Goal: Information Seeking & Learning: Find contact information

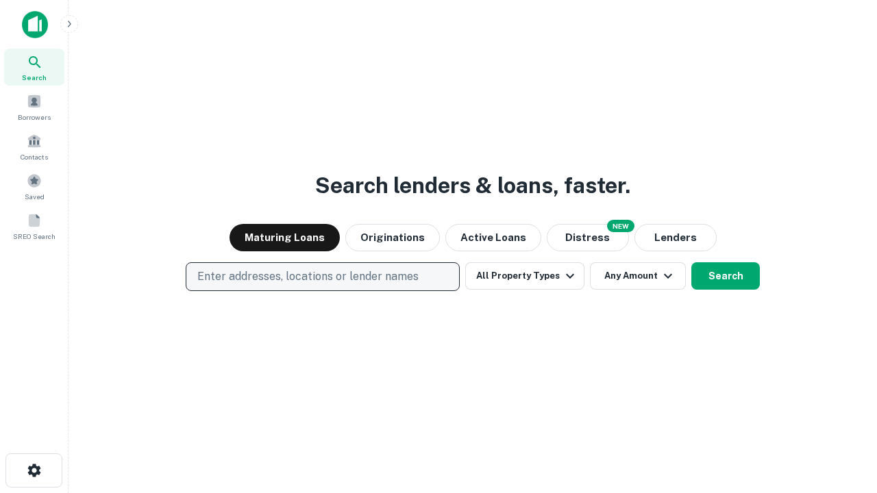
click at [322, 277] on p "Enter addresses, locations or lender names" at bounding box center [307, 277] width 221 height 16
type input "**********"
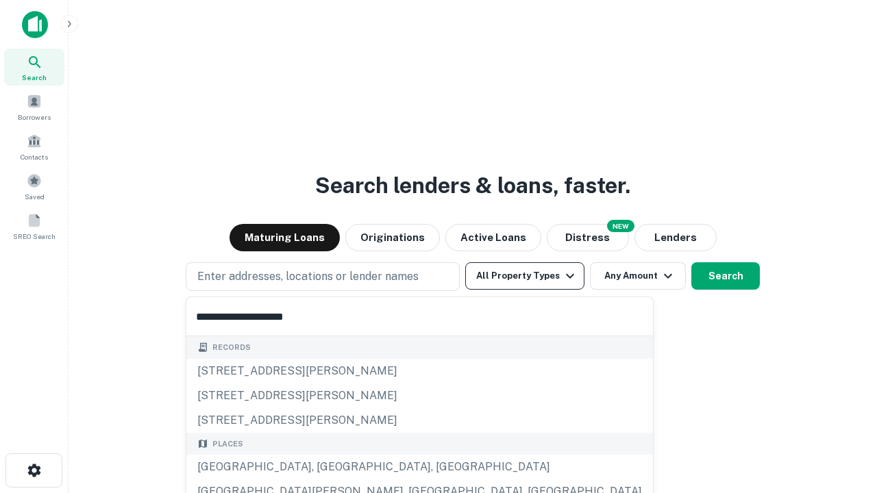
click at [327, 467] on div "Santa Monica, CA, USA" at bounding box center [419, 467] width 466 height 25
click at [525, 276] on button "All Property Types" at bounding box center [524, 275] width 119 height 27
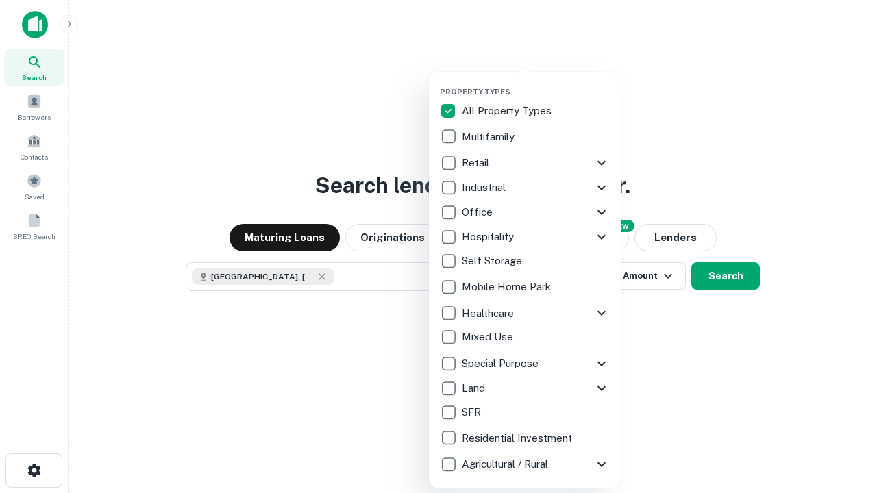
click at [536, 83] on button "button" at bounding box center [536, 83] width 192 height 1
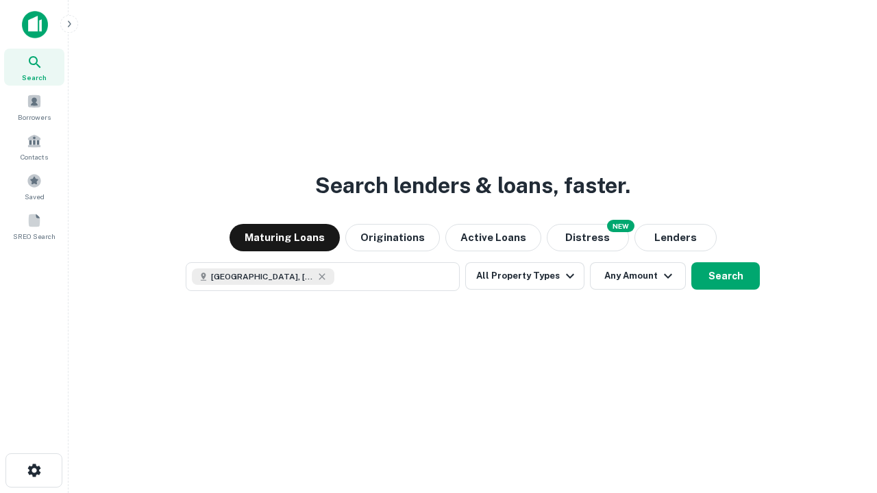
scroll to position [22, 0]
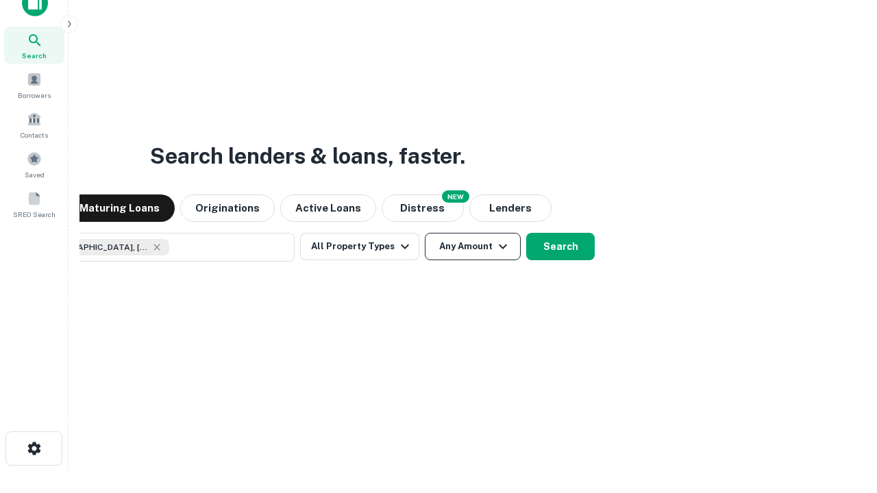
click at [425, 233] on button "Any Amount" at bounding box center [473, 246] width 96 height 27
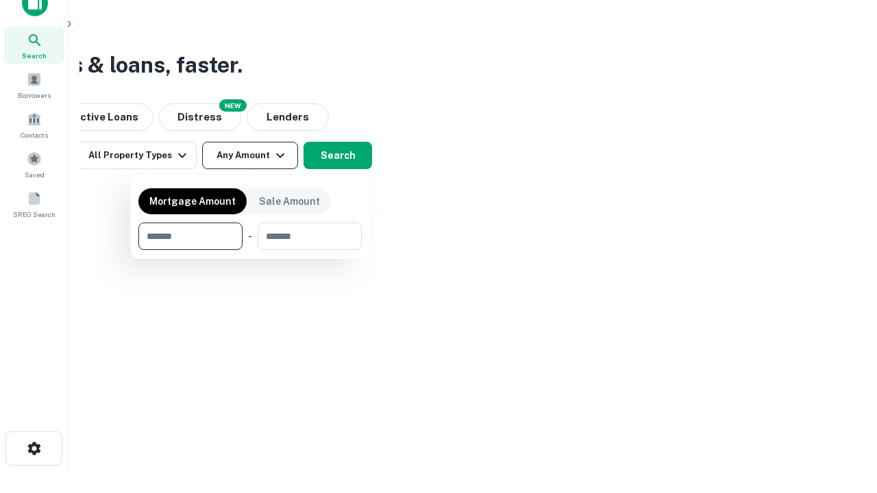
type input "*******"
click at [250, 250] on button "button" at bounding box center [249, 250] width 223 height 1
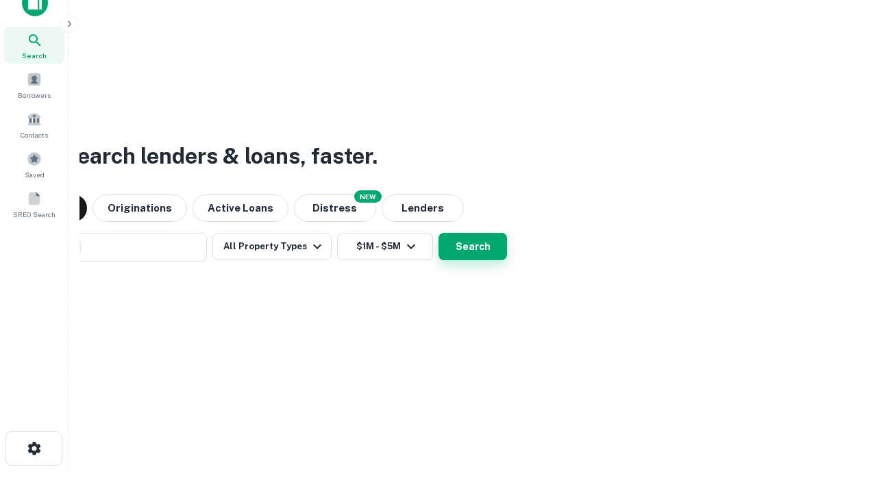
click at [438, 233] on button "Search" at bounding box center [472, 246] width 68 height 27
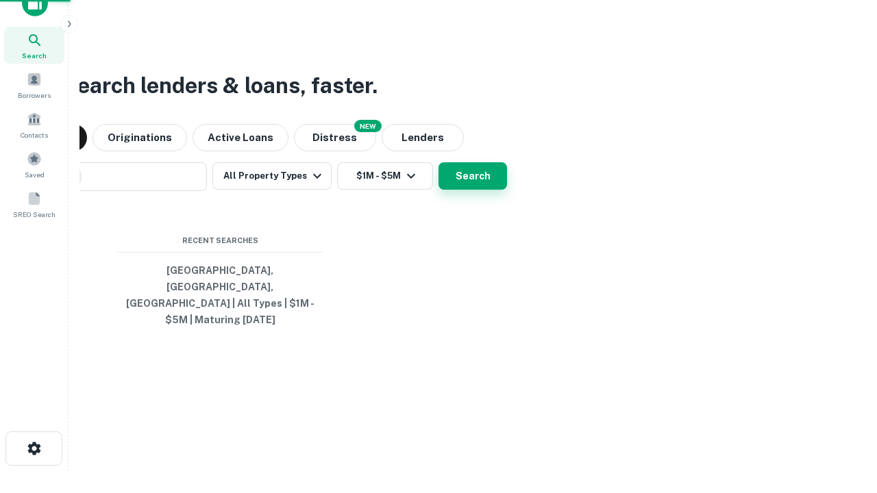
scroll to position [45, 388]
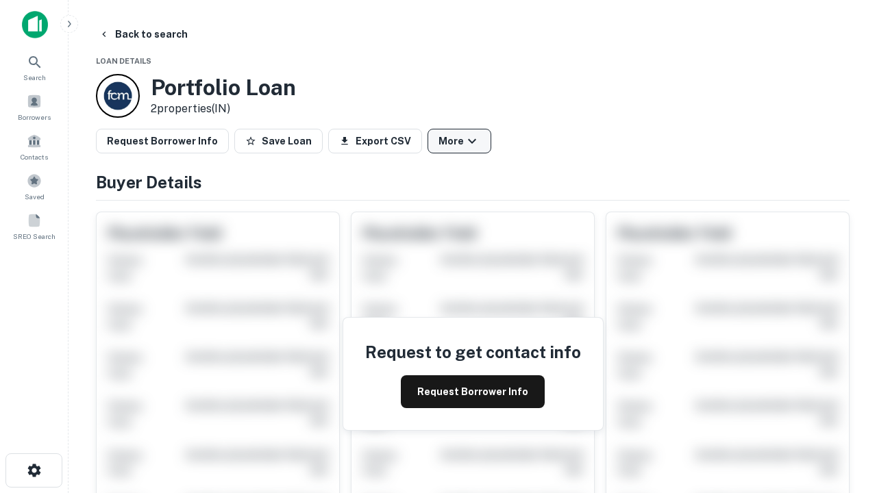
click at [459, 141] on button "More" at bounding box center [459, 141] width 64 height 25
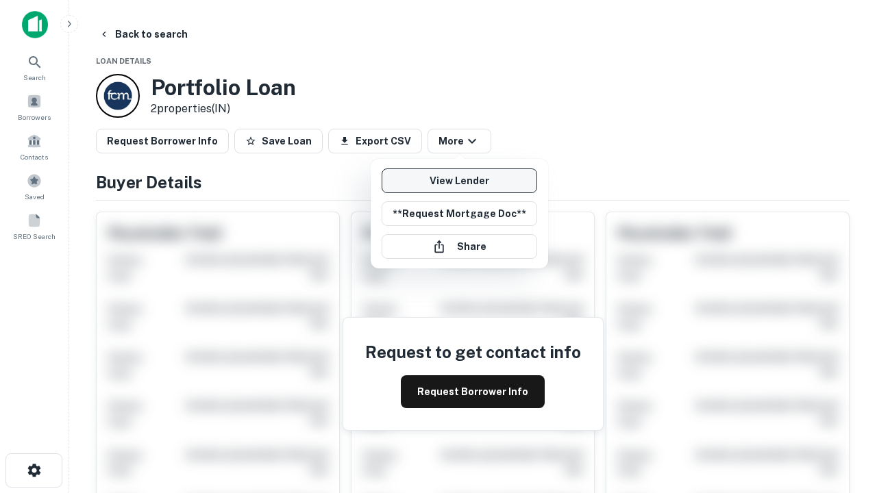
click at [459, 181] on link "View Lender" at bounding box center [459, 181] width 155 height 25
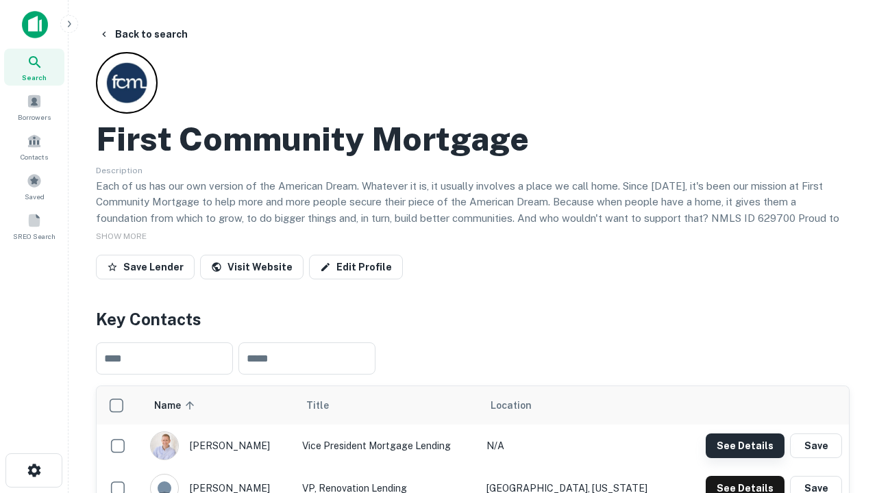
click at [745, 445] on button "See Details" at bounding box center [745, 446] width 79 height 25
click at [34, 471] on icon "button" at bounding box center [34, 470] width 16 height 16
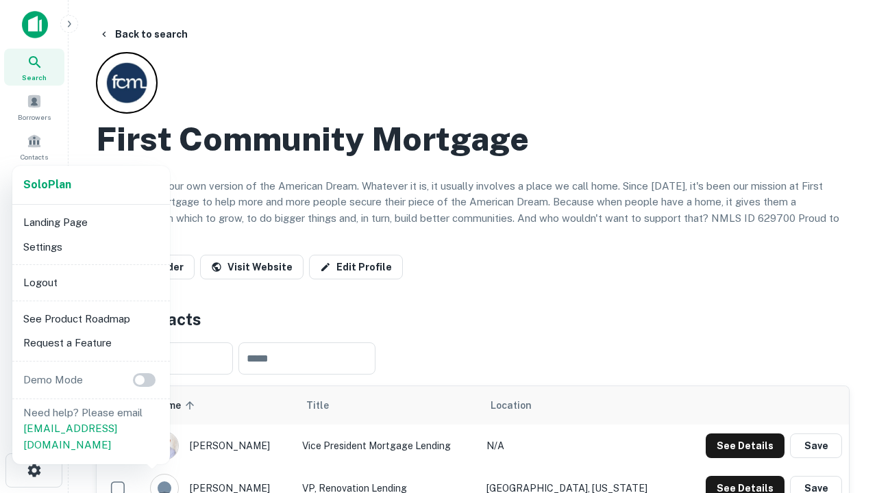
click at [90, 282] on li "Logout" at bounding box center [91, 283] width 147 height 25
